Goal: Use online tool/utility: Utilize a website feature to perform a specific function

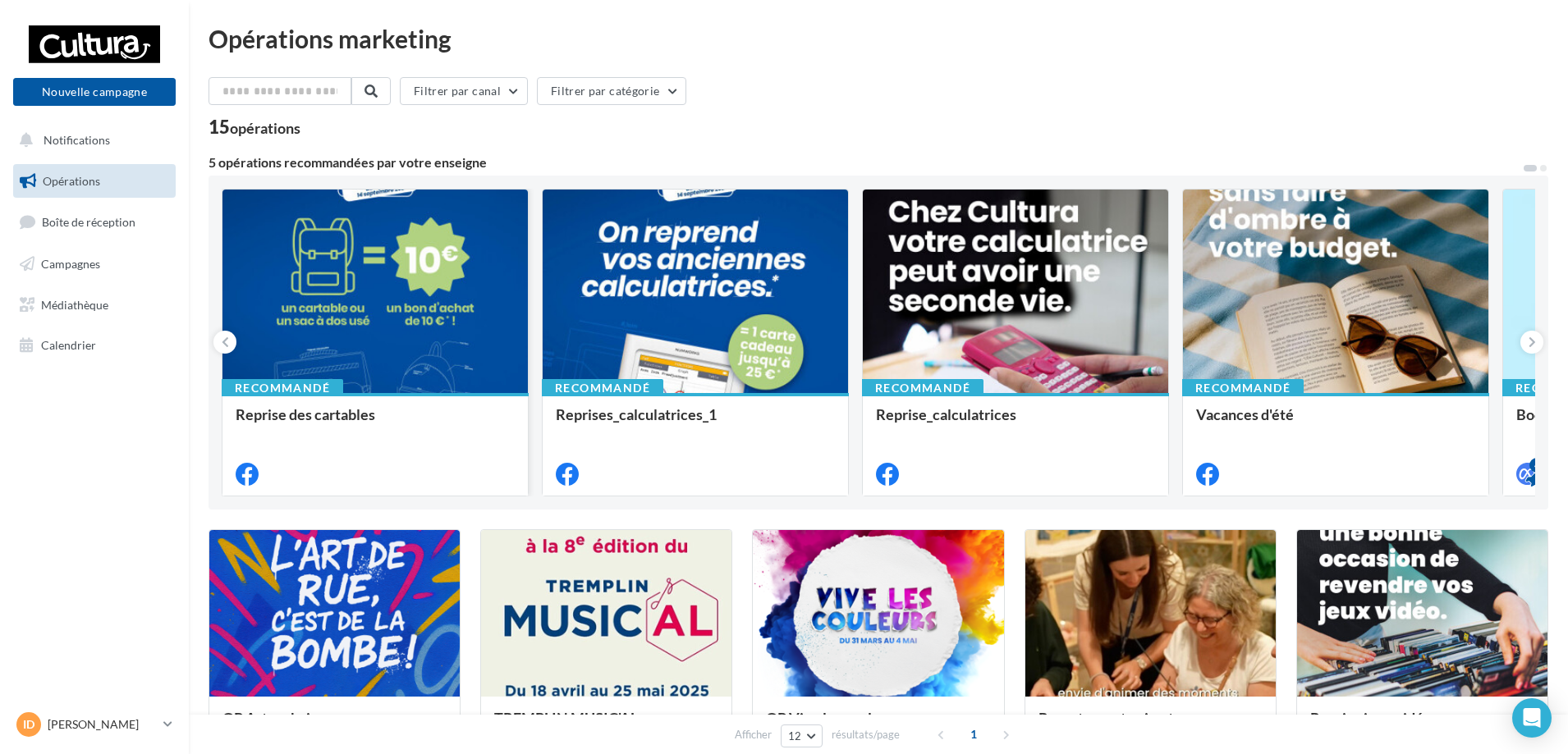
drag, startPoint x: 712, startPoint y: 276, endPoint x: 454, endPoint y: 291, distance: 258.4
click at [454, 291] on div "Recommandé Reprise des cartables Recommandé Reprises_calculatrices_1 Recommandé…" at bounding box center [878, 343] width 1313 height 308
click at [1539, 344] on button at bounding box center [1532, 342] width 23 height 23
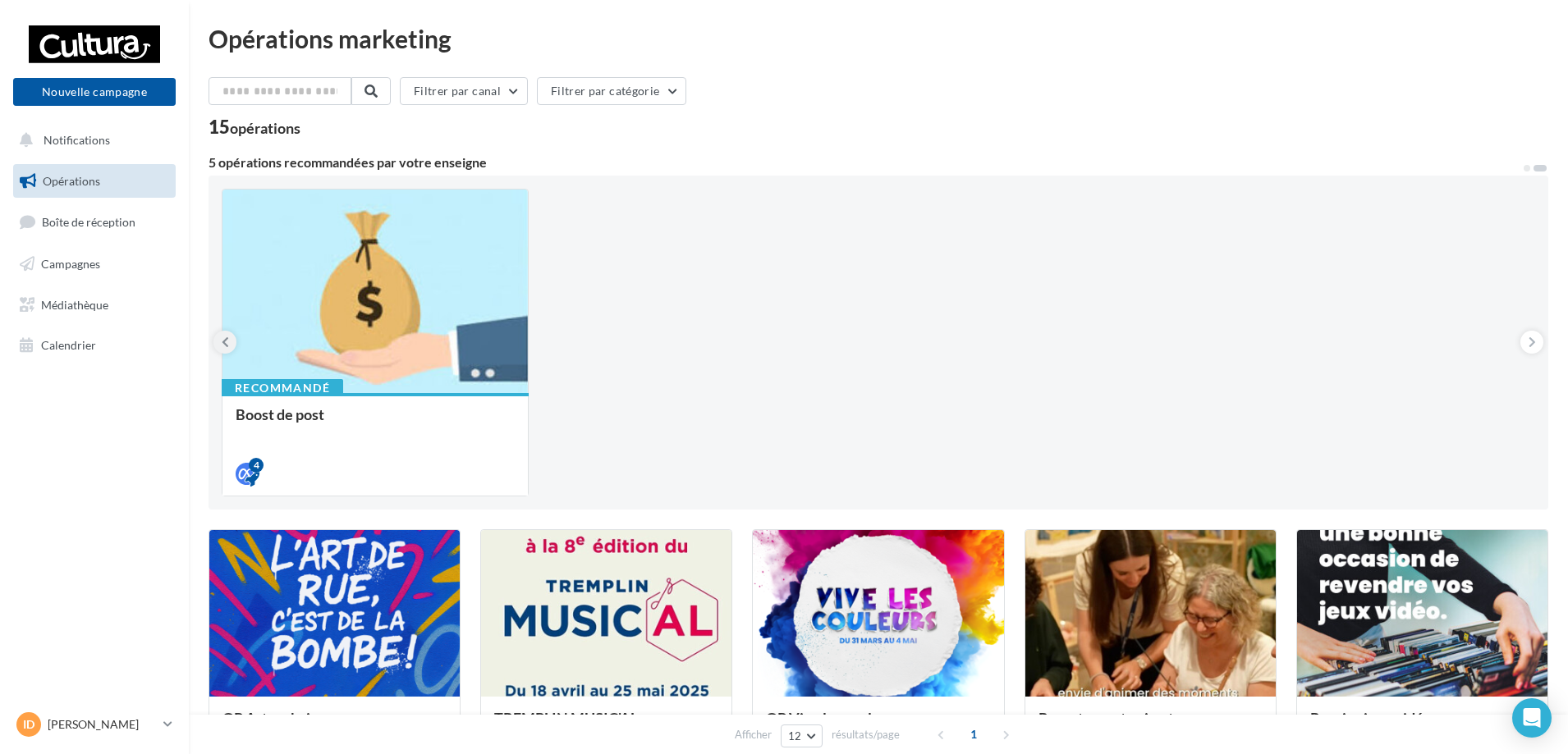
click at [220, 351] on button at bounding box center [224, 342] width 23 height 23
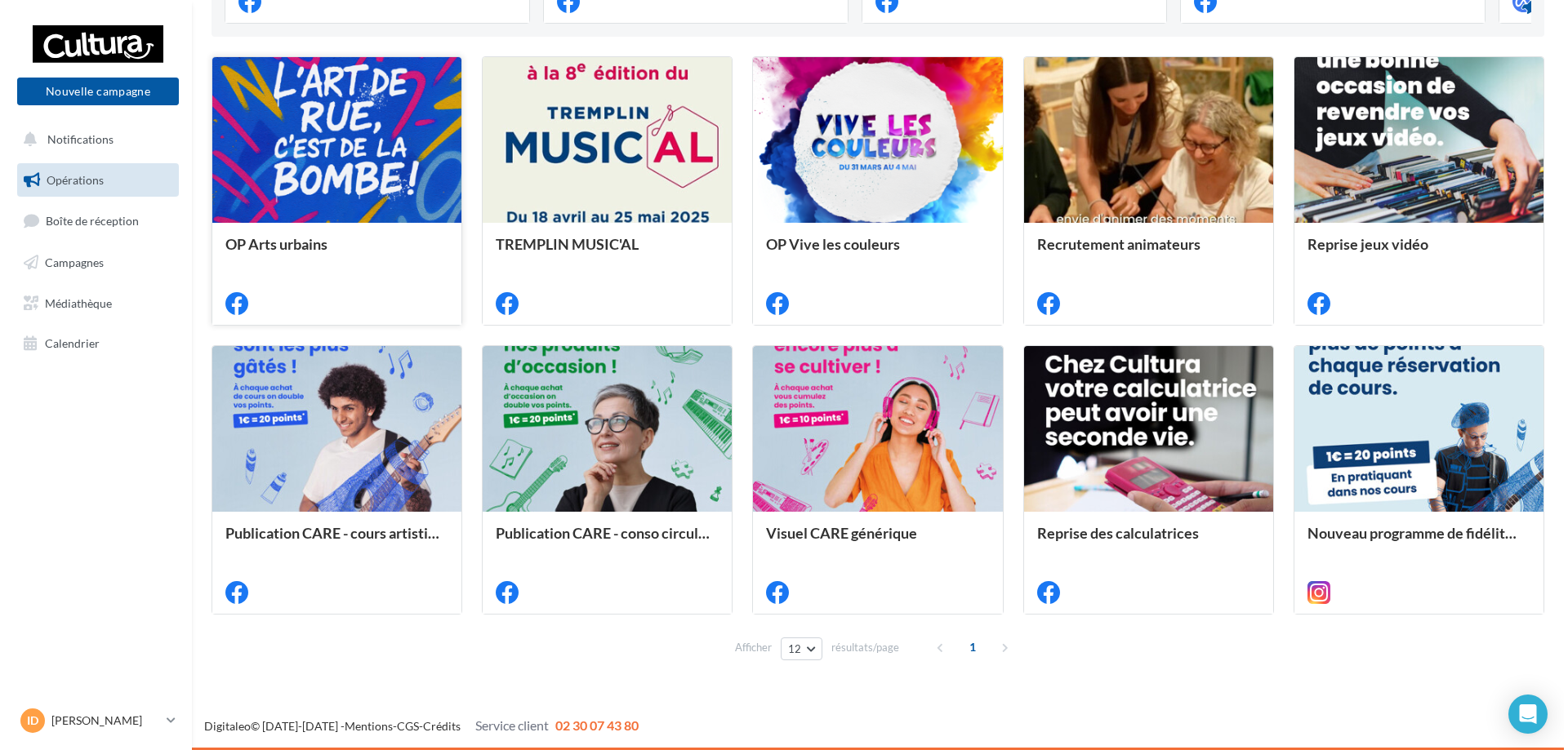
scroll to position [388, 0]
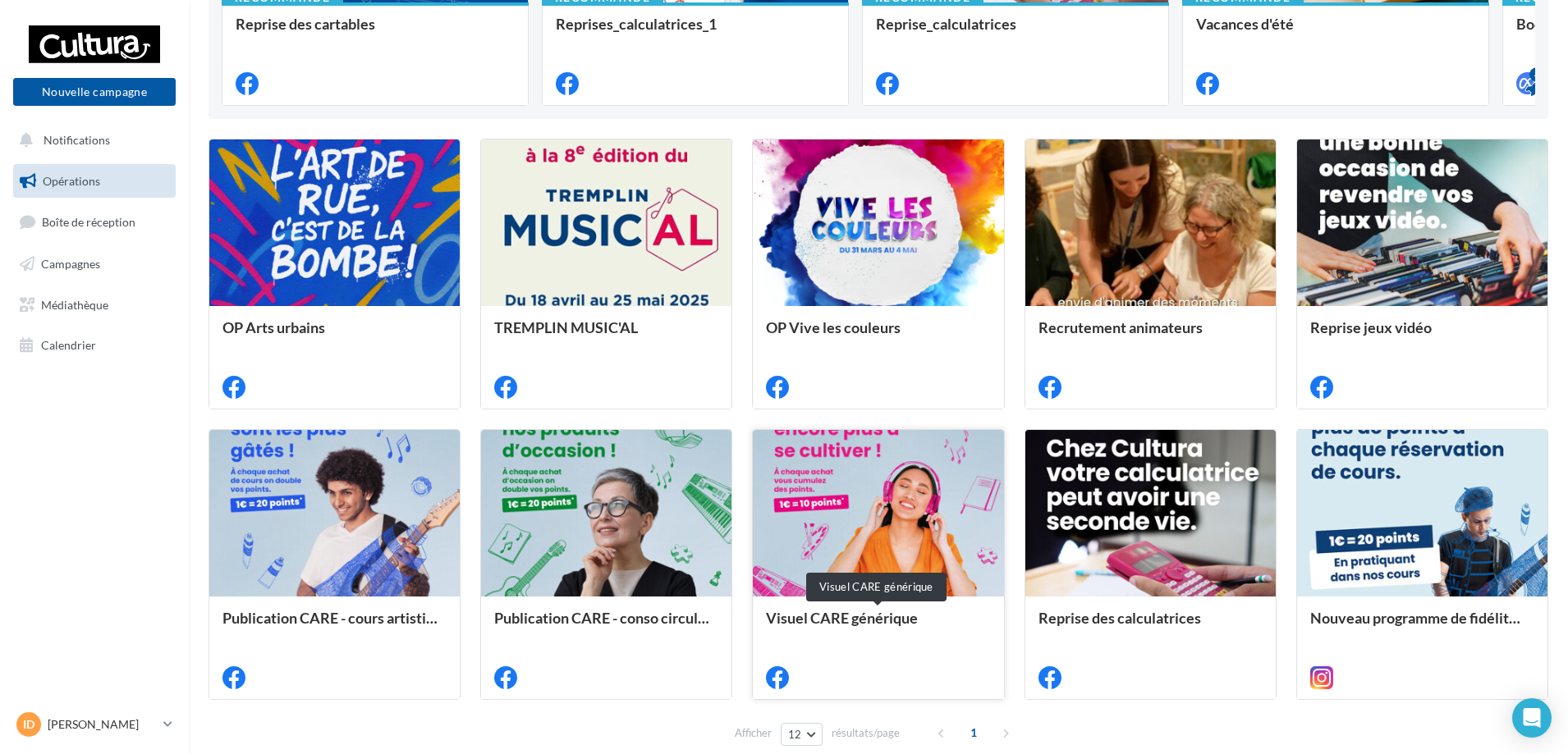
click at [878, 636] on div "Visuel CARE générique" at bounding box center [877, 626] width 224 height 33
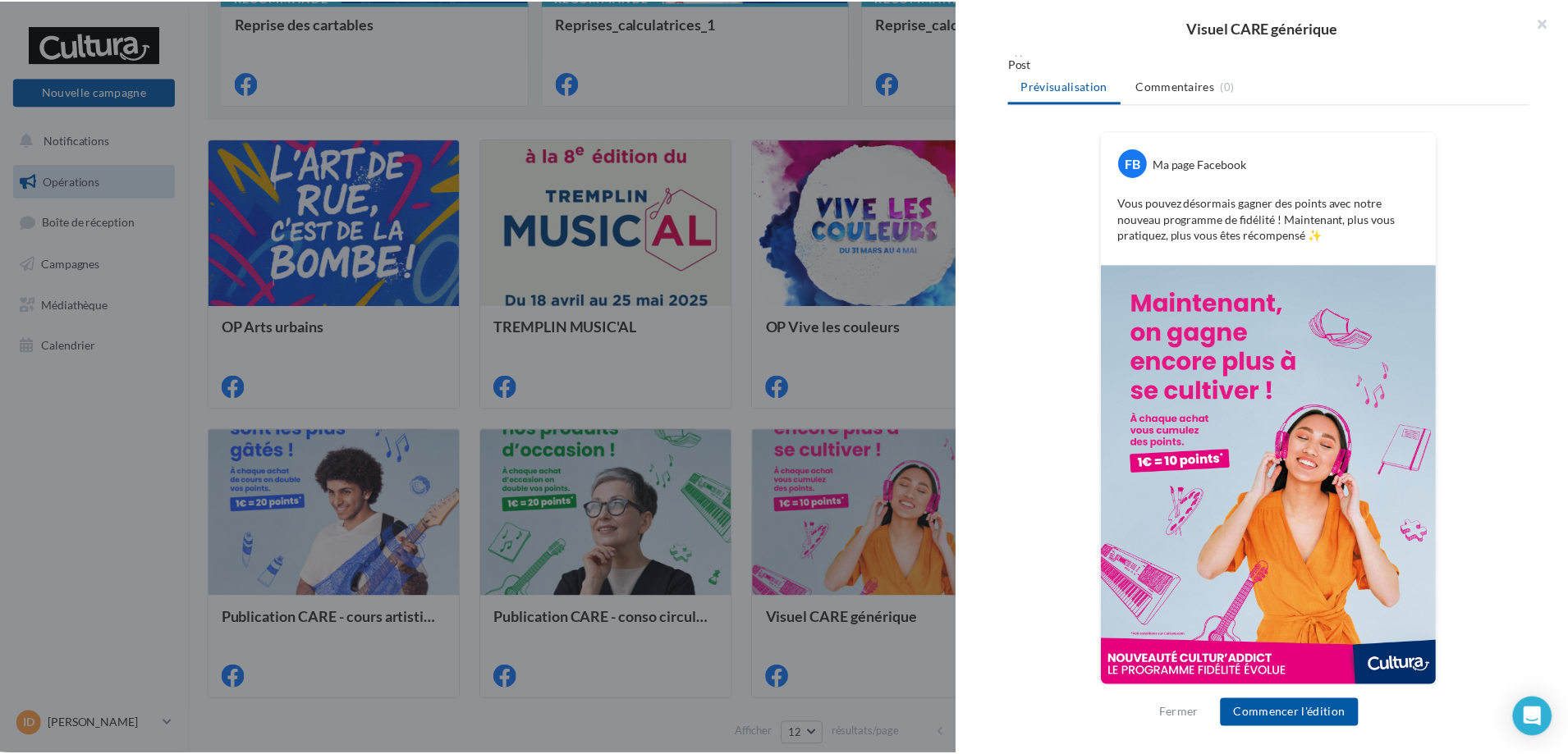
scroll to position [216, 0]
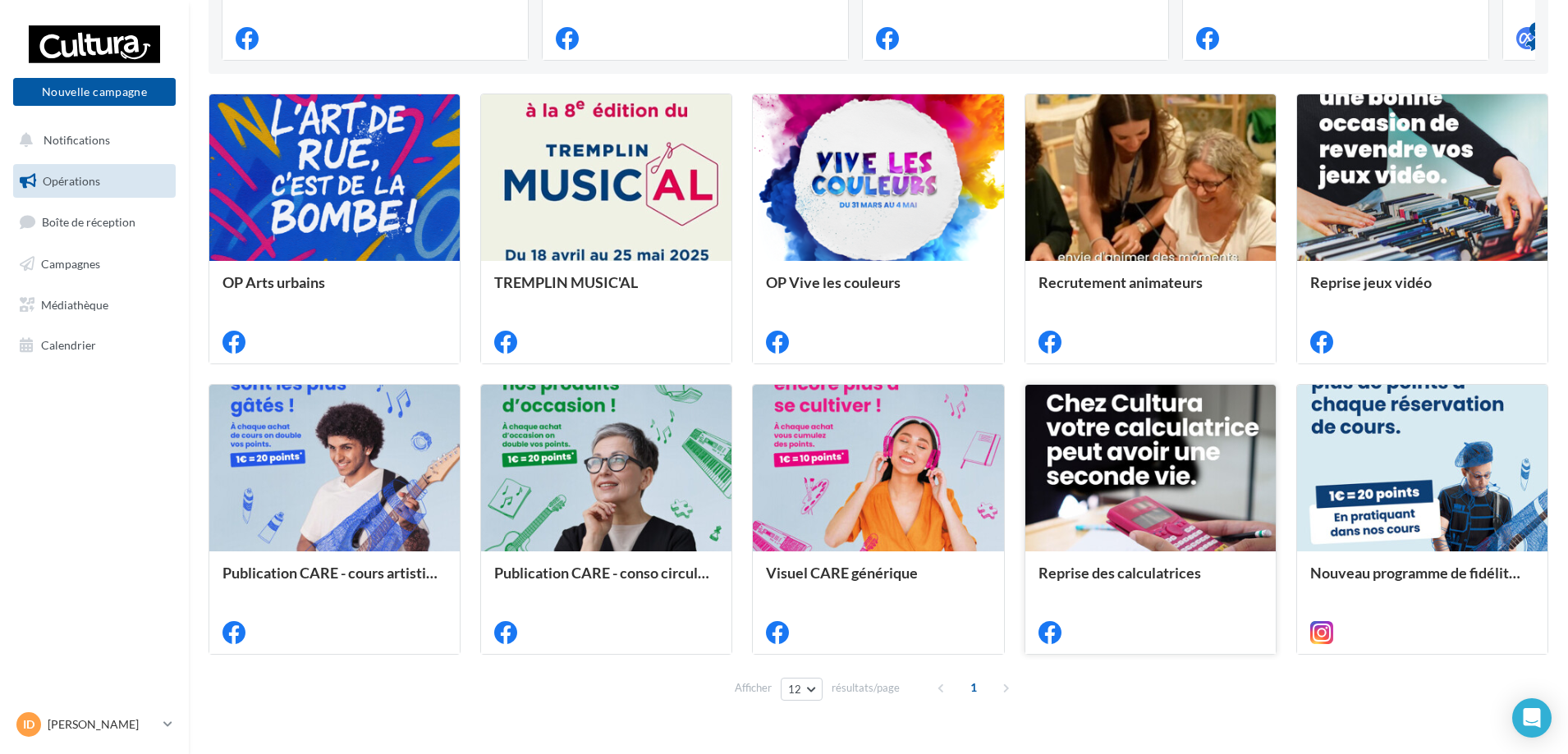
scroll to position [473, 0]
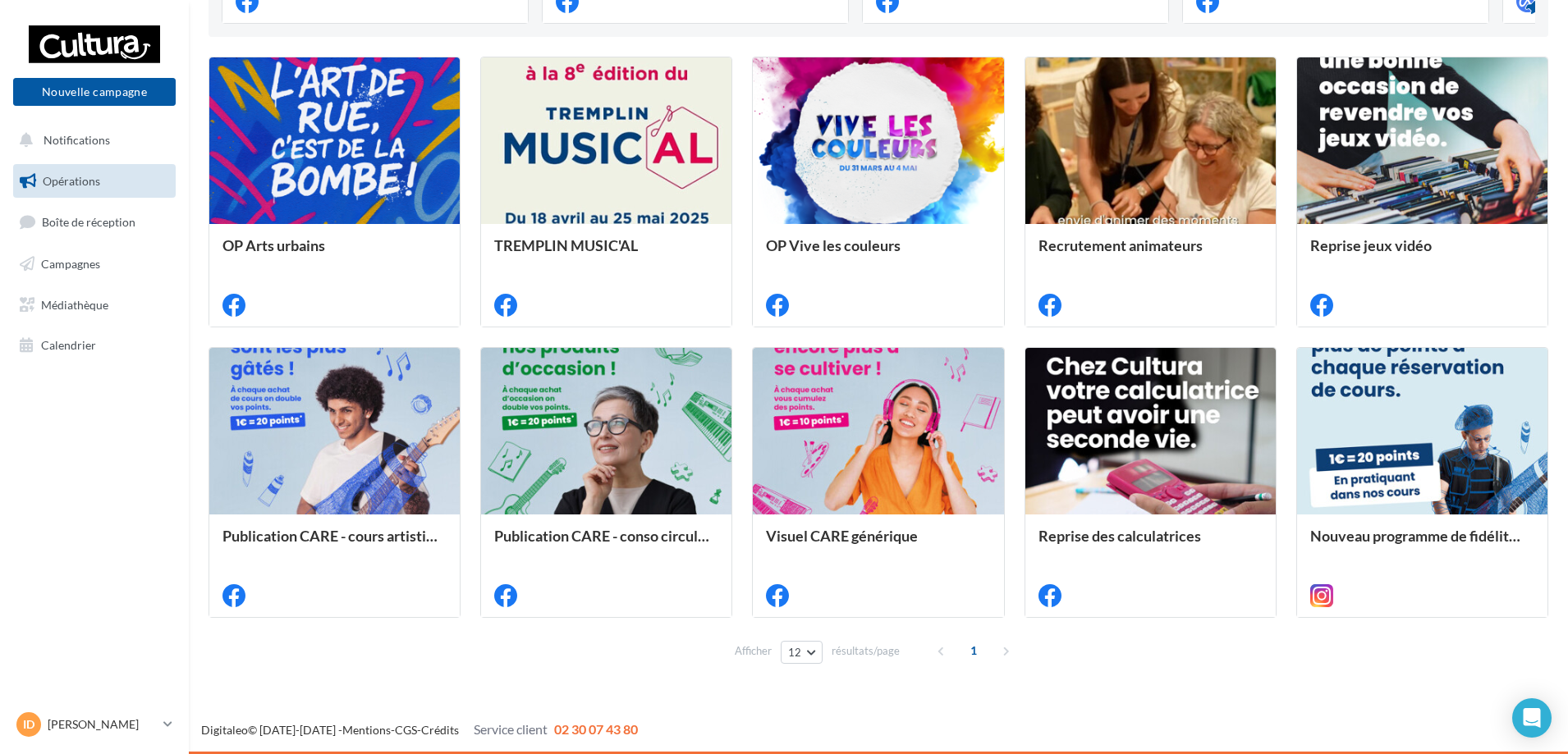
click at [1003, 655] on div "1" at bounding box center [975, 651] width 94 height 26
click at [813, 655] on button "12" at bounding box center [802, 652] width 42 height 23
click at [813, 628] on button "96" at bounding box center [838, 622] width 115 height 29
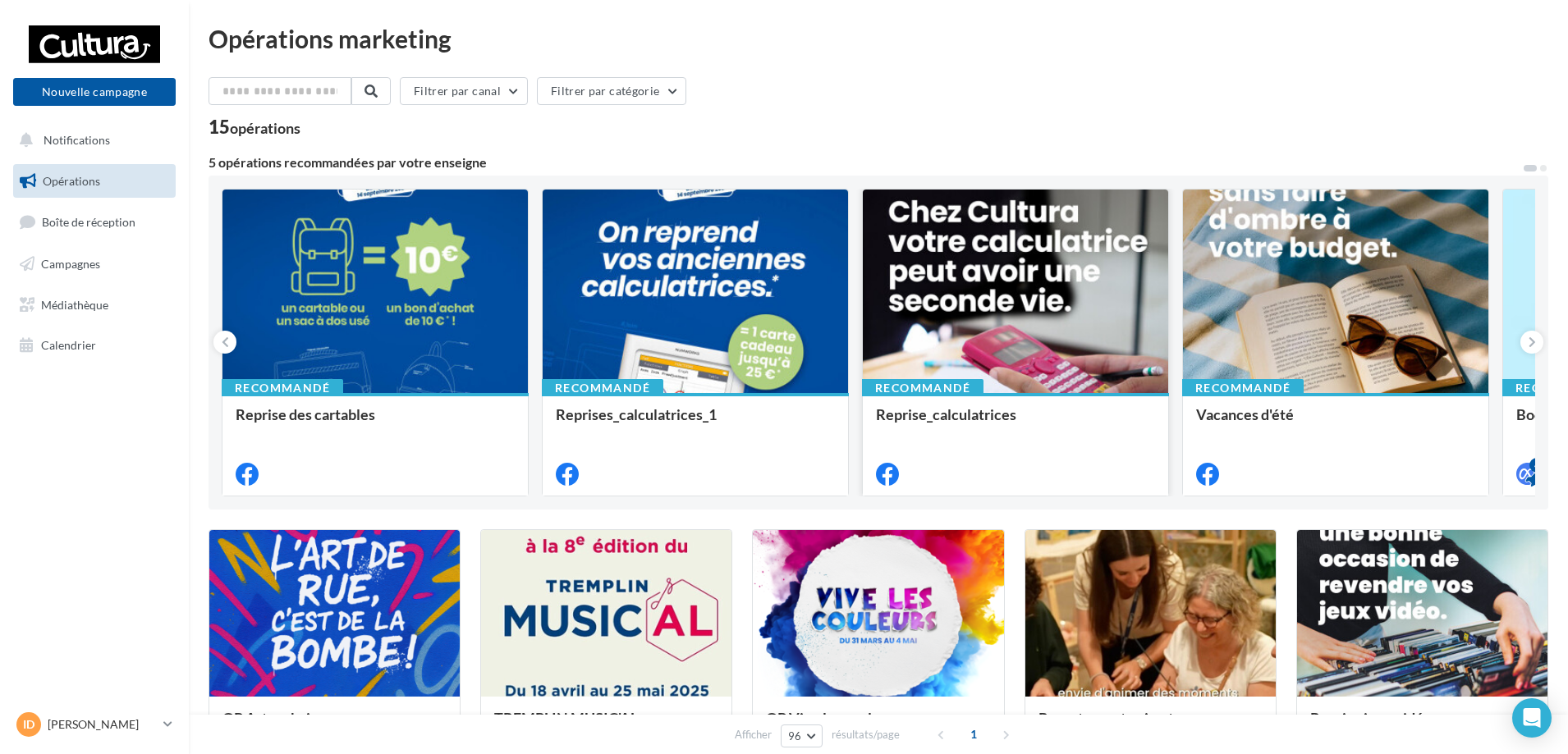
scroll to position [0, 0]
click at [1533, 167] on button at bounding box center [1530, 168] width 16 height 10
drag, startPoint x: 1473, startPoint y: 298, endPoint x: 1196, endPoint y: 305, distance: 277.1
click at [1196, 305] on div at bounding box center [1335, 292] width 306 height 205
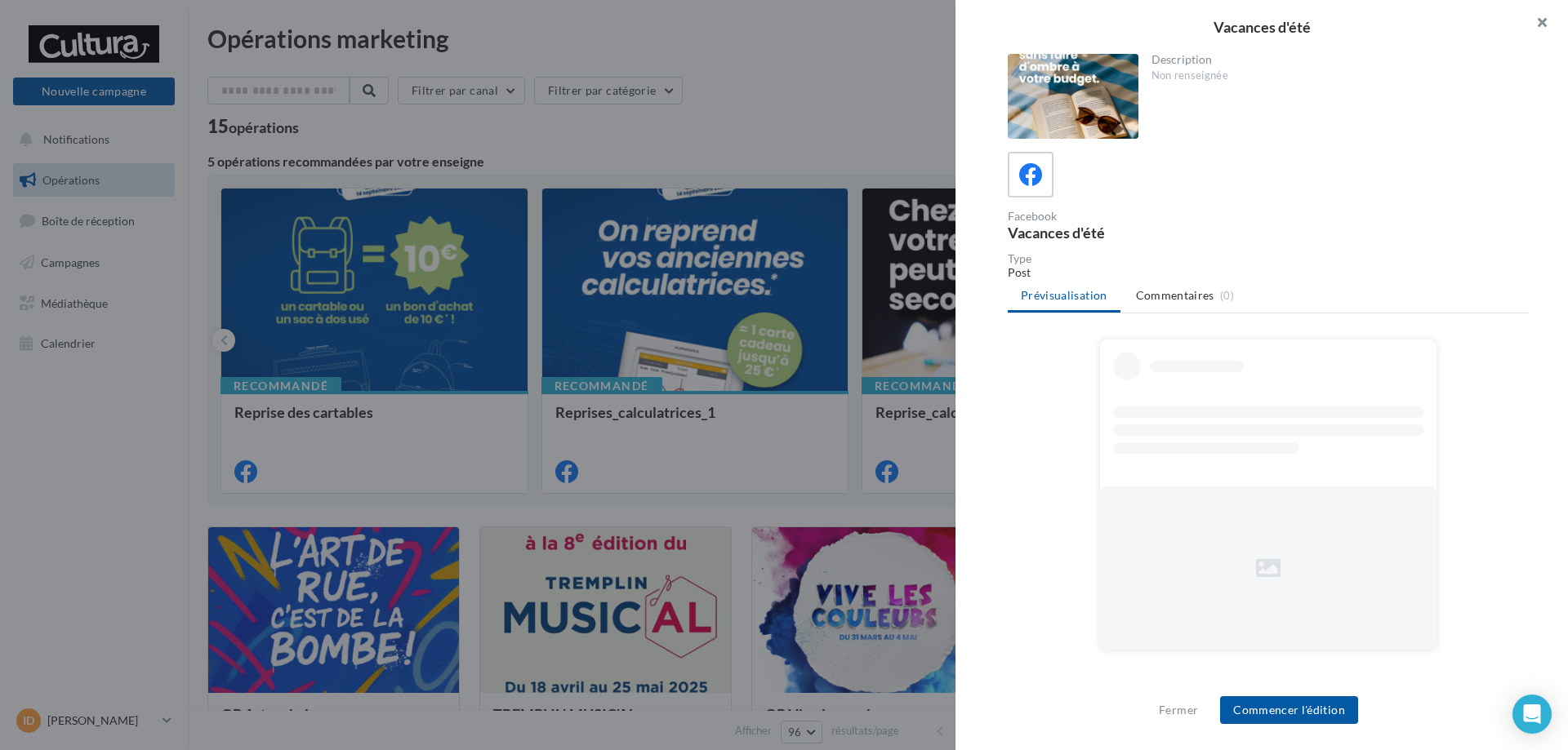
click at [1543, 23] on button "button" at bounding box center [1535, 24] width 65 height 49
